Goal: Use online tool/utility: Use online tool/utility

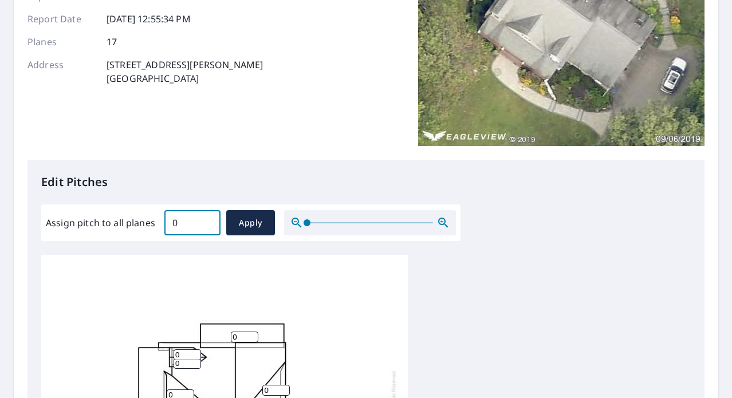
click at [206, 224] on input "0" at bounding box center [192, 223] width 56 height 32
click at [206, 218] on input "0.1" at bounding box center [192, 223] width 56 height 32
click at [206, 218] on input "0.2" at bounding box center [192, 223] width 56 height 32
click at [206, 218] on input "0.3" at bounding box center [192, 223] width 56 height 32
click at [206, 218] on input "0.4" at bounding box center [192, 223] width 56 height 32
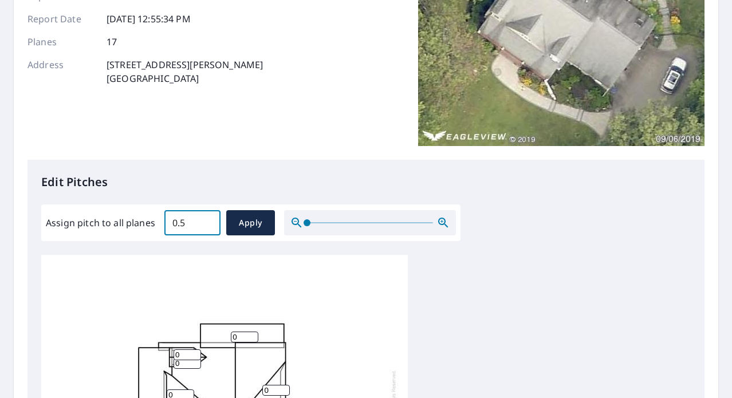
click at [206, 218] on input "0.5" at bounding box center [192, 223] width 56 height 32
click at [206, 218] on input "0.6" at bounding box center [192, 223] width 56 height 32
click at [206, 218] on input "0.7" at bounding box center [192, 223] width 56 height 32
click at [206, 218] on input "0.8" at bounding box center [192, 223] width 56 height 32
click at [206, 218] on input "0.9" at bounding box center [192, 223] width 56 height 32
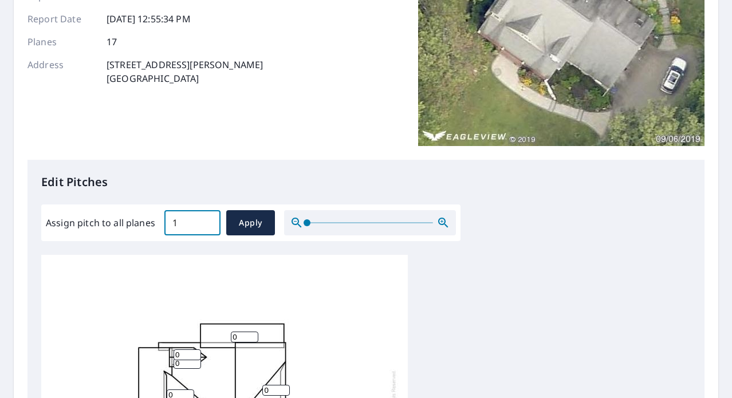
click at [206, 218] on input "1" at bounding box center [192, 223] width 56 height 32
click at [206, 218] on input "1.1" at bounding box center [192, 223] width 56 height 32
click at [206, 218] on input "1.2" at bounding box center [192, 223] width 56 height 32
click at [206, 218] on input "1.3" at bounding box center [192, 223] width 56 height 32
click at [206, 218] on input "1.4" at bounding box center [192, 223] width 56 height 32
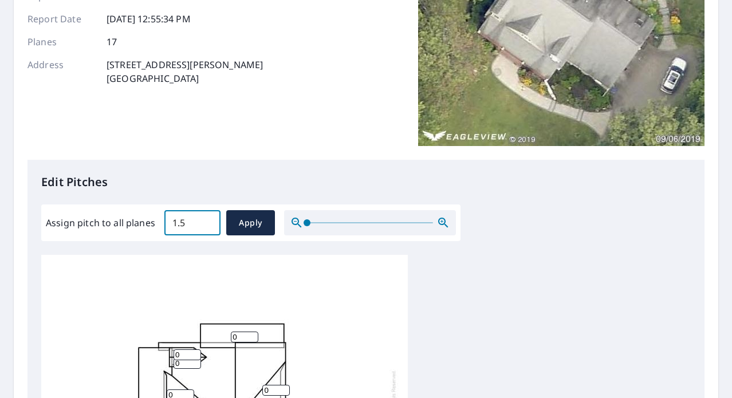
click at [206, 218] on input "1.5" at bounding box center [192, 223] width 56 height 32
click at [206, 218] on input "1.6" at bounding box center [192, 223] width 56 height 32
click at [206, 218] on input "1.7" at bounding box center [192, 223] width 56 height 32
click at [206, 218] on input "1.8" at bounding box center [192, 223] width 56 height 32
click at [206, 218] on input "1.9" at bounding box center [192, 223] width 56 height 32
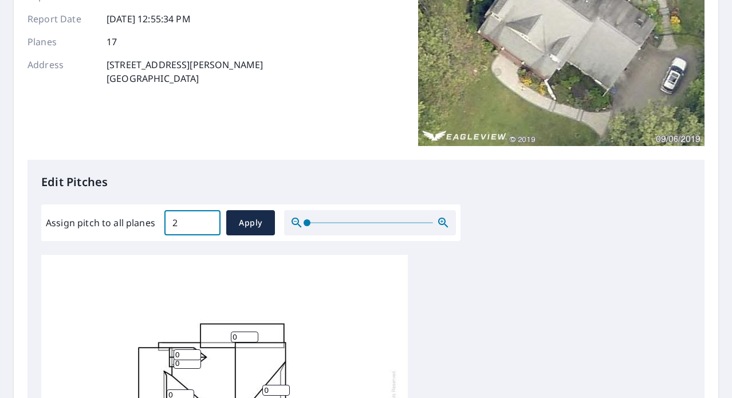
click at [206, 218] on input "2" at bounding box center [192, 223] width 56 height 32
click at [206, 218] on input "2.1" at bounding box center [192, 223] width 56 height 32
click at [206, 218] on input "2.2" at bounding box center [192, 223] width 56 height 32
click at [206, 218] on input "2.3" at bounding box center [192, 223] width 56 height 32
click at [206, 218] on input "2.4" at bounding box center [192, 223] width 56 height 32
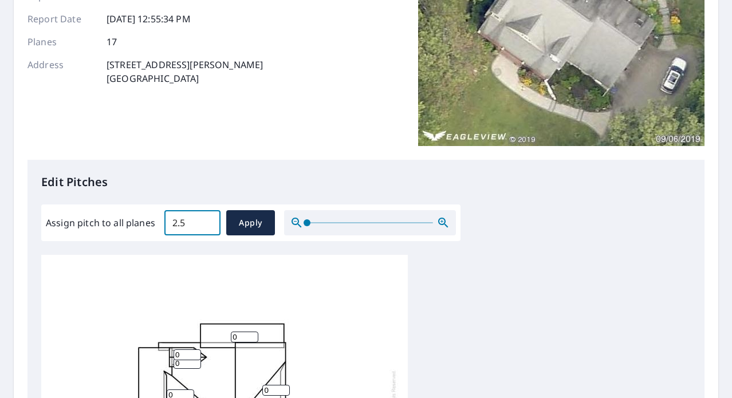
click at [206, 218] on input "2.5" at bounding box center [192, 223] width 56 height 32
click at [206, 218] on input "2.6" at bounding box center [192, 223] width 56 height 32
click at [206, 218] on input "2.7" at bounding box center [192, 223] width 56 height 32
click at [206, 218] on input "3.9" at bounding box center [192, 223] width 56 height 32
click at [206, 218] on input "4" at bounding box center [192, 223] width 56 height 32
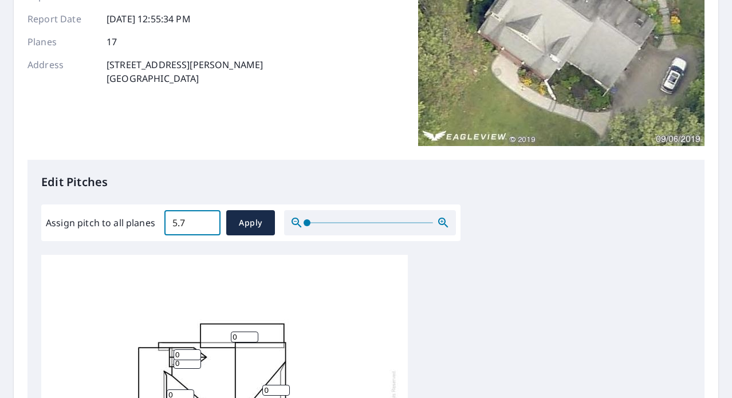
click at [206, 218] on input "5.7" at bounding box center [192, 223] width 56 height 32
click at [206, 218] on input "6.8" at bounding box center [192, 223] width 56 height 32
click at [206, 218] on input "6.9" at bounding box center [192, 223] width 56 height 32
click at [206, 218] on input "7" at bounding box center [192, 223] width 56 height 32
click at [206, 218] on input "7.1" at bounding box center [192, 223] width 56 height 32
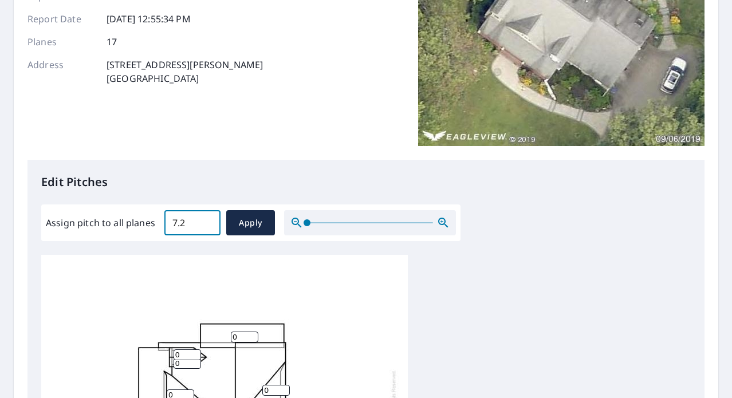
click at [206, 218] on input "7.2" at bounding box center [192, 223] width 56 height 32
click at [206, 218] on input "7.3" at bounding box center [192, 223] width 56 height 32
click at [206, 218] on input "7.4" at bounding box center [192, 223] width 56 height 32
click at [206, 218] on input "7.5" at bounding box center [192, 223] width 56 height 32
click at [206, 218] on input "7.6" at bounding box center [192, 223] width 56 height 32
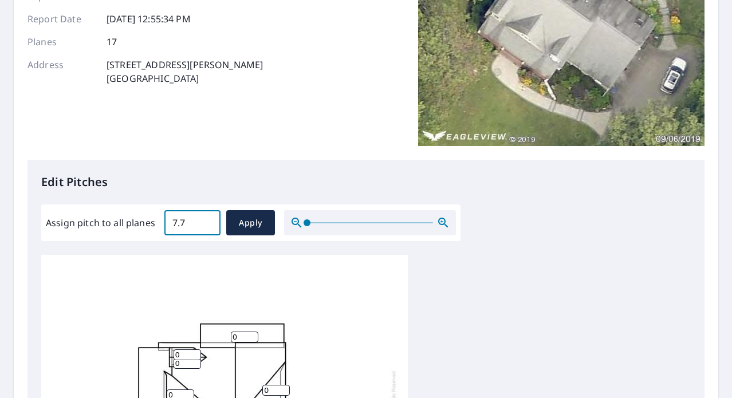
click at [206, 218] on input "7.7" at bounding box center [192, 223] width 56 height 32
click at [206, 218] on input "7.8" at bounding box center [192, 223] width 56 height 32
click at [206, 218] on input "7.9" at bounding box center [192, 223] width 56 height 32
click at [206, 218] on input "8" at bounding box center [192, 223] width 56 height 32
click at [206, 218] on input "8.1" at bounding box center [192, 223] width 56 height 32
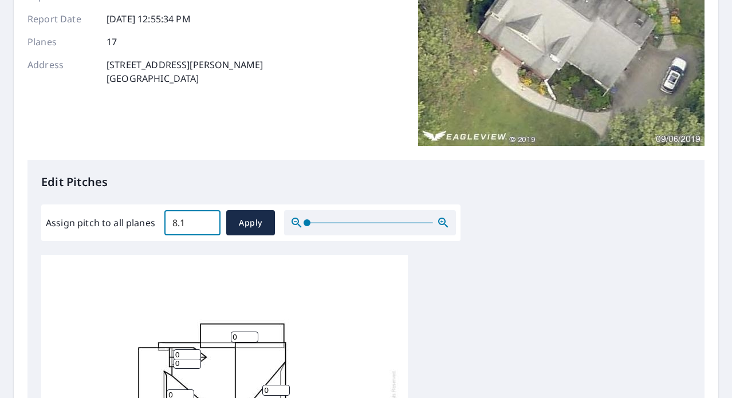
type input "8"
click at [208, 227] on input "8" at bounding box center [192, 223] width 56 height 32
click at [243, 225] on span "Apply" at bounding box center [250, 223] width 30 height 14
type input "8"
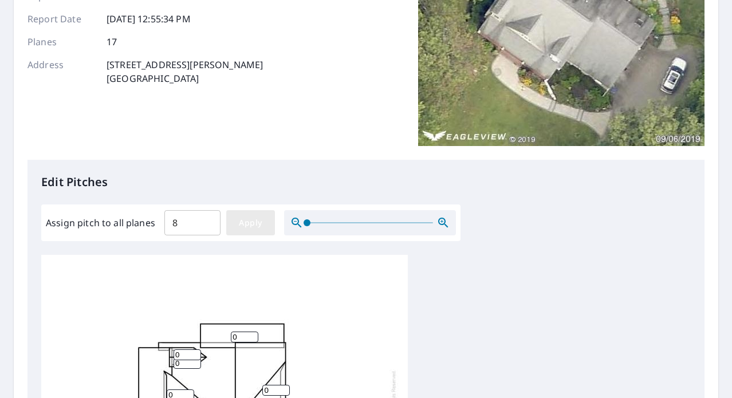
type input "8"
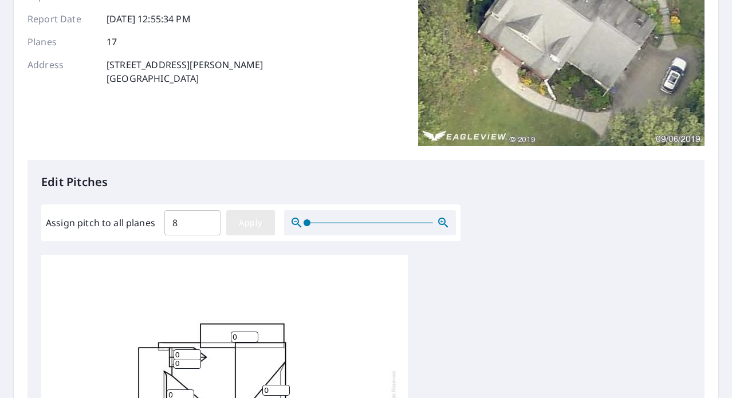
type input "8"
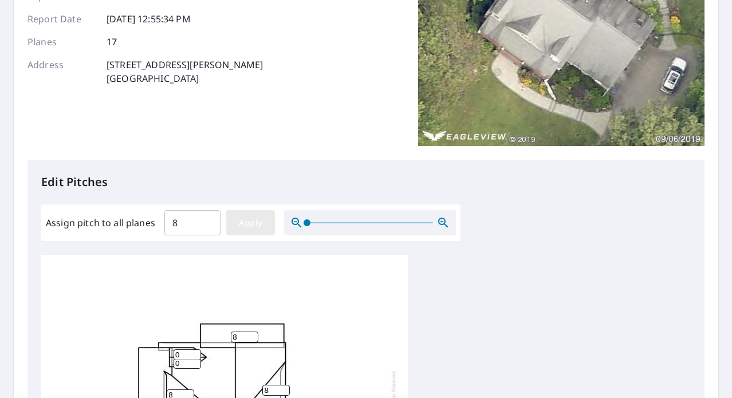
type input "8"
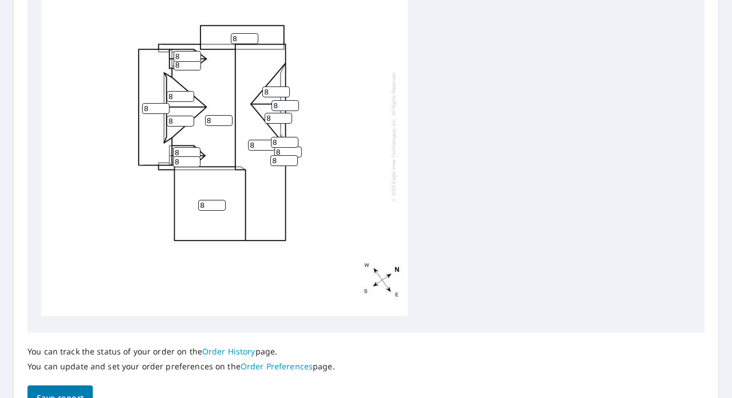
scroll to position [445, 0]
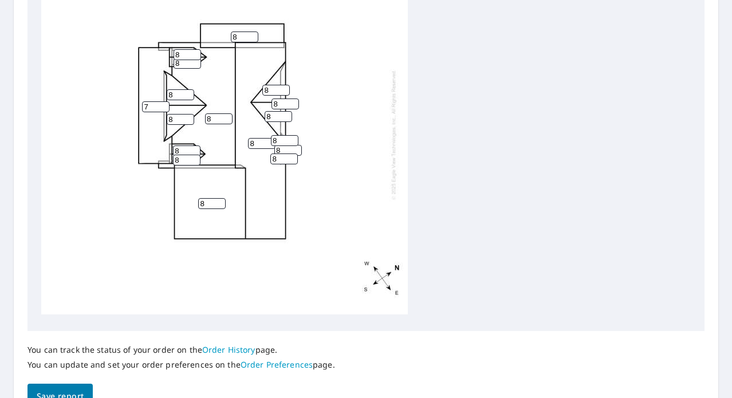
click at [164, 108] on input "7" at bounding box center [155, 106] width 27 height 11
click at [164, 108] on input "6" at bounding box center [155, 106] width 27 height 11
click at [164, 108] on input "5" at bounding box center [155, 106] width 27 height 11
click at [164, 108] on input "4" at bounding box center [155, 106] width 27 height 11
type input "5"
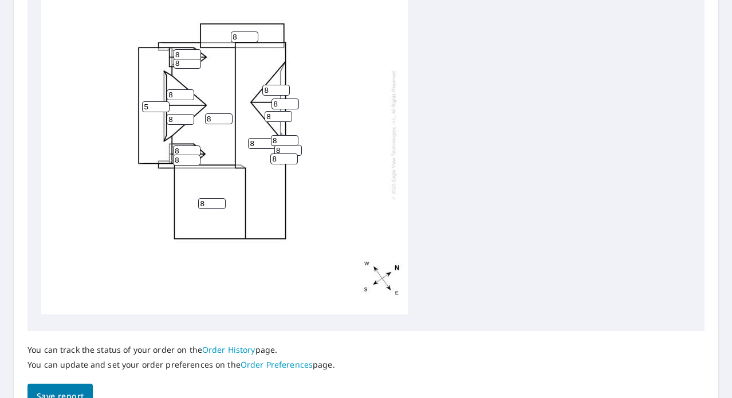
click at [165, 102] on input "5" at bounding box center [155, 106] width 27 height 11
click at [389, 206] on div "8 8 8 5 8 8 8 8 8 8 8 8 8 8 8 8 8" at bounding box center [224, 135] width 366 height 360
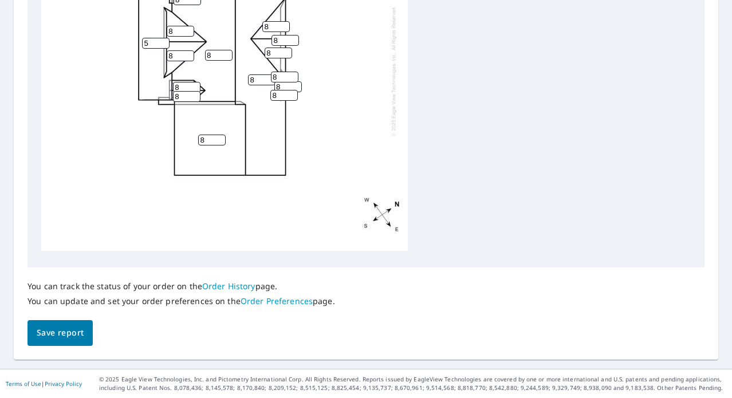
scroll to position [508, 0]
click at [75, 334] on span "Save report" at bounding box center [60, 333] width 47 height 14
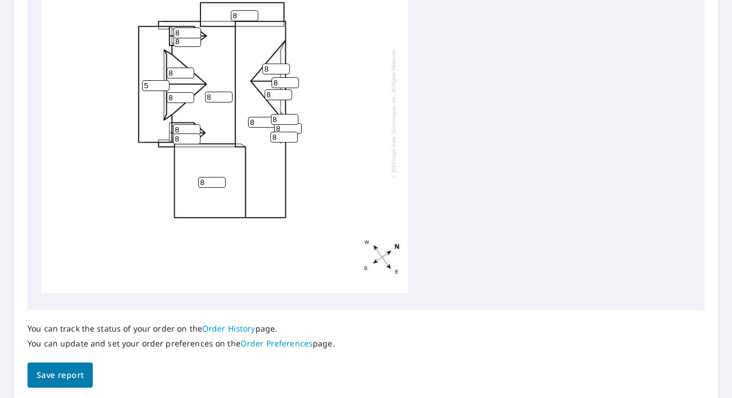
scroll to position [0, 0]
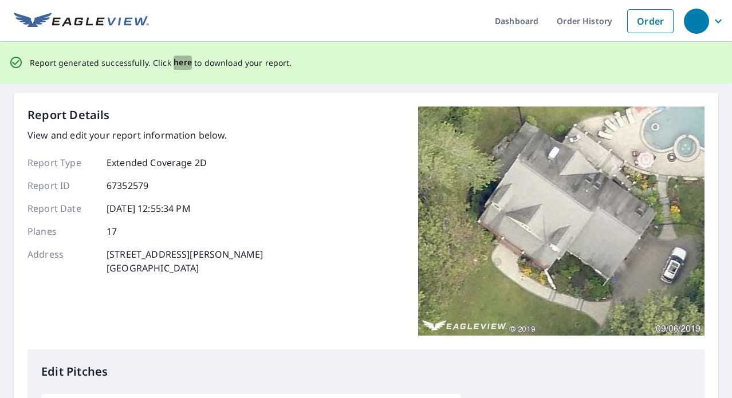
click at [181, 62] on span "here" at bounding box center [182, 63] width 19 height 14
